Goal: Navigation & Orientation: Find specific page/section

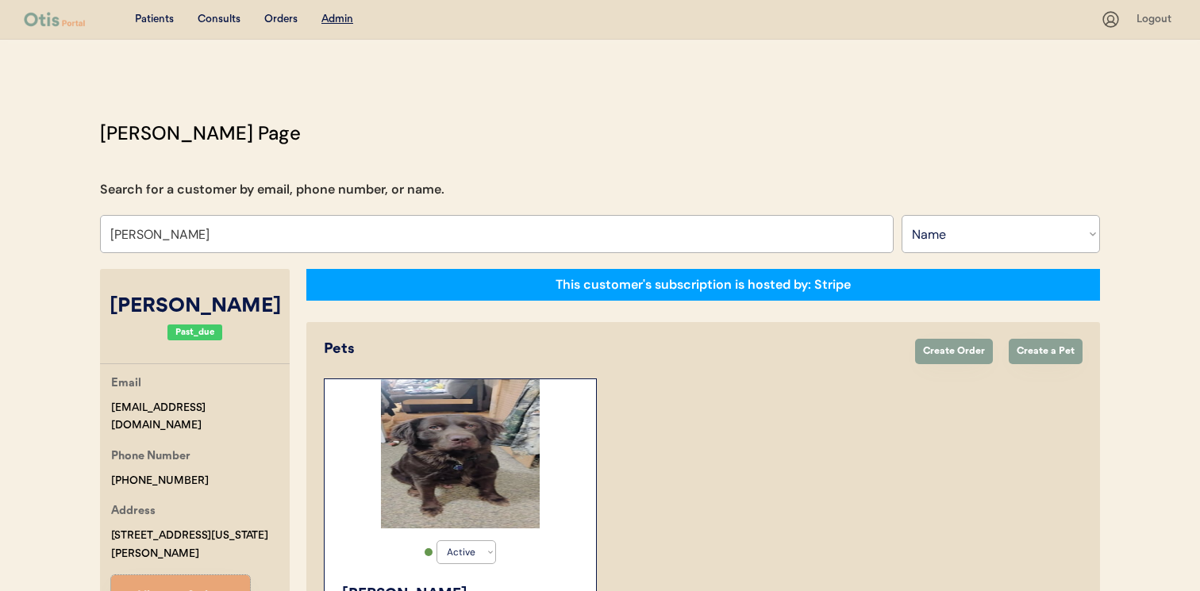
select select ""Name""
select select "true"
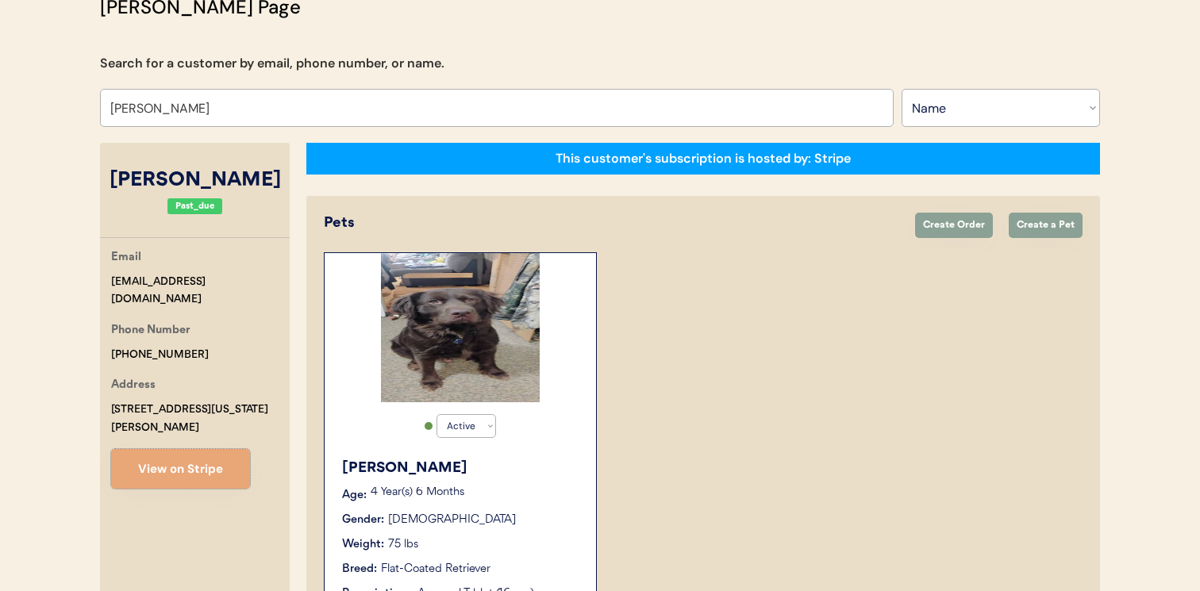
scroll to position [101, 0]
